Goal: Task Accomplishment & Management: Use online tool/utility

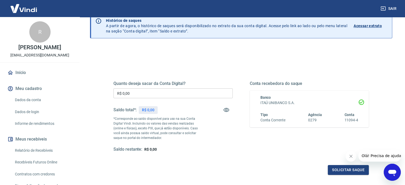
scroll to position [27, 0]
click at [156, 94] on input "R$ 0,00" at bounding box center [172, 93] width 119 height 10
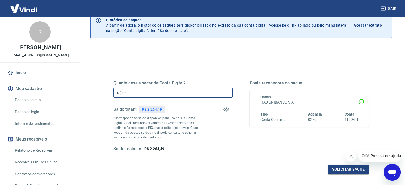
click at [157, 92] on input "R$ 0,00" at bounding box center [172, 93] width 119 height 10
click at [126, 91] on input "R$ 1.864,49" at bounding box center [172, 93] width 119 height 10
type input "R$ 1.964,49"
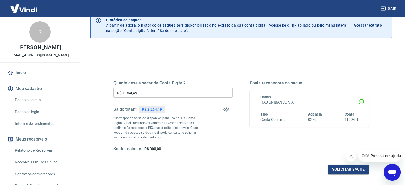
click at [195, 60] on div "Quanto deseja sacar da Conta Digital? R$ 1.964,49 ​ Saldo total*: R$ 2.264,49 *…" at bounding box center [241, 119] width 268 height 124
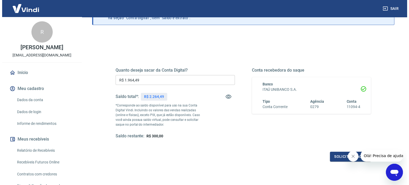
scroll to position [78, 0]
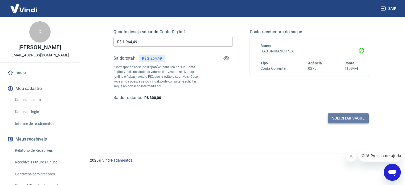
click at [356, 119] on button "Solicitar saque" at bounding box center [348, 118] width 41 height 10
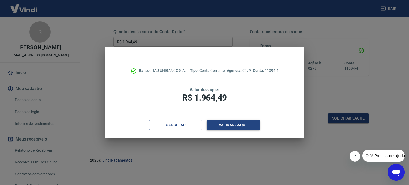
click at [242, 125] on button "Validar saque" at bounding box center [233, 125] width 53 height 10
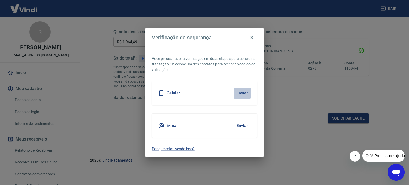
click at [246, 93] on button "Enviar" at bounding box center [242, 93] width 17 height 11
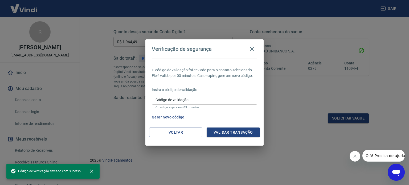
click at [221, 94] on div "Insira o código de validação Código de validação Código de validação O código e…" at bounding box center [204, 98] width 105 height 23
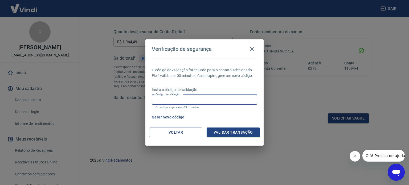
click at [218, 101] on input "Código de validação" at bounding box center [204, 100] width 105 height 10
click at [186, 100] on input "Código de validação" at bounding box center [204, 100] width 105 height 10
type input "428499"
click at [232, 129] on button "Validar transação" at bounding box center [233, 133] width 53 height 10
